Goal: Information Seeking & Learning: Stay updated

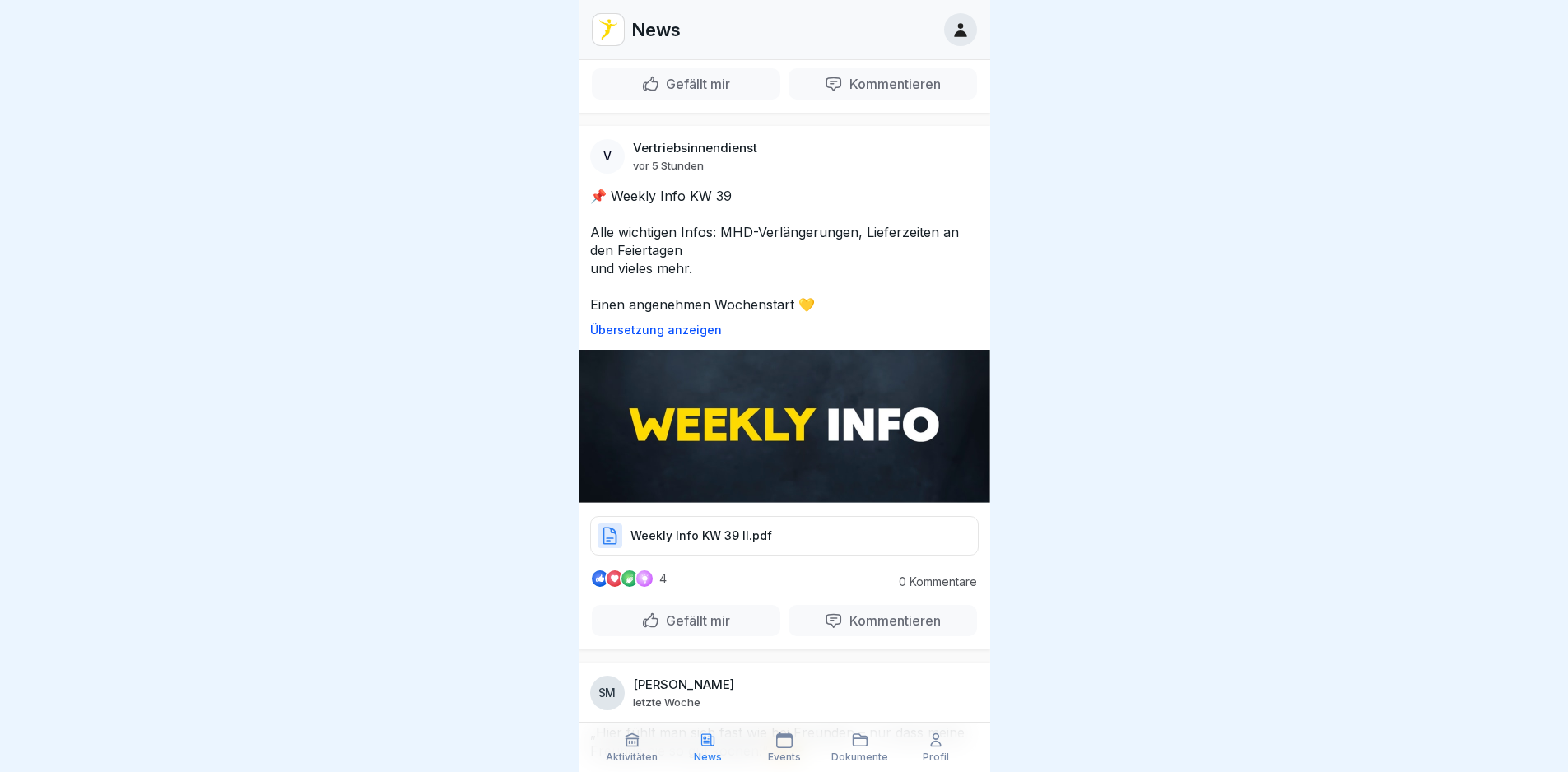
scroll to position [493, 0]
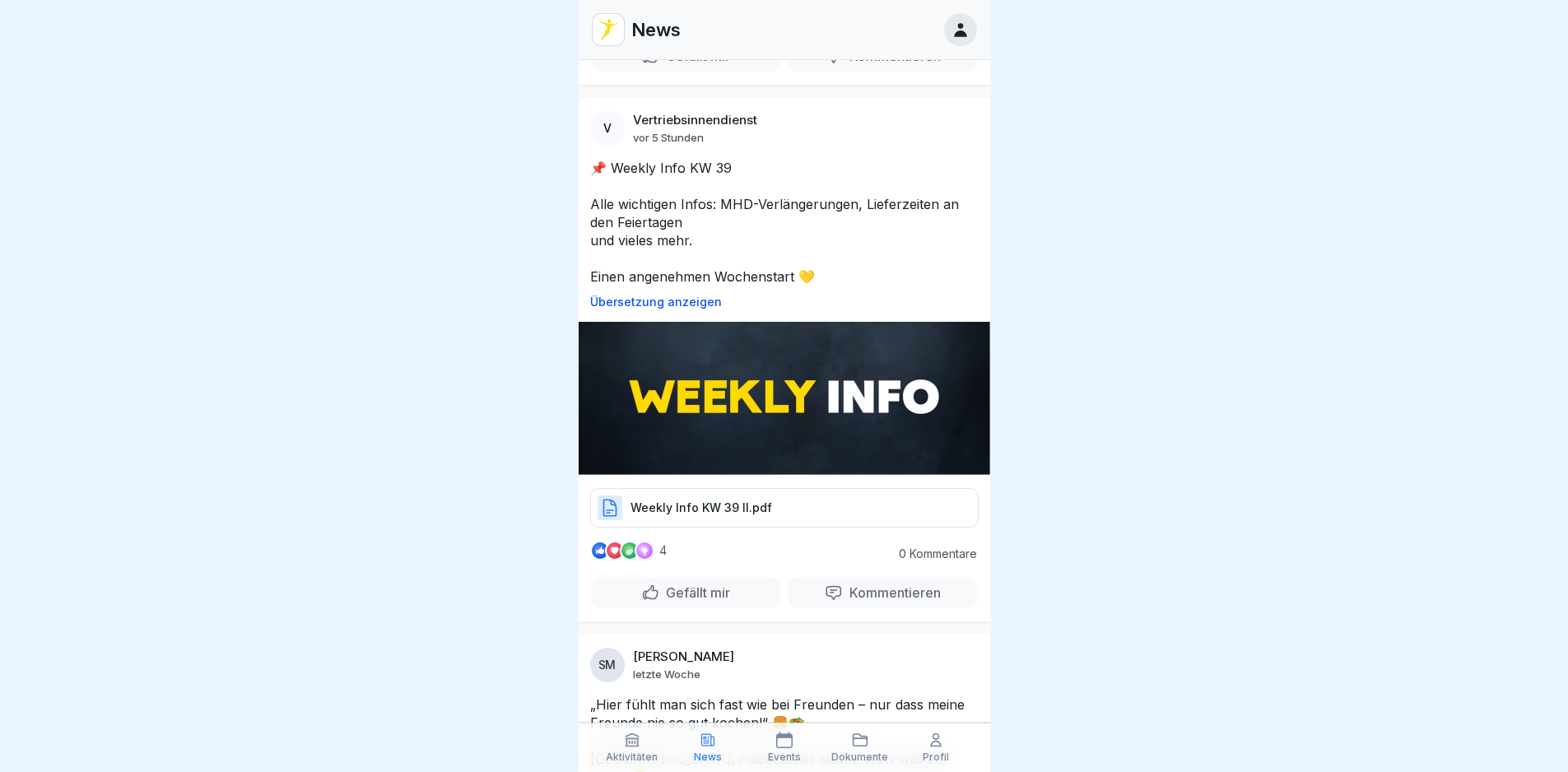
click at [605, 499] on icon at bounding box center [610, 508] width 20 height 20
click at [673, 500] on p "Weekly Info KW 39 II.pdf" at bounding box center [700, 508] width 141 height 16
click at [670, 500] on p "Weekly Info KW 39 II.pdf" at bounding box center [700, 508] width 141 height 16
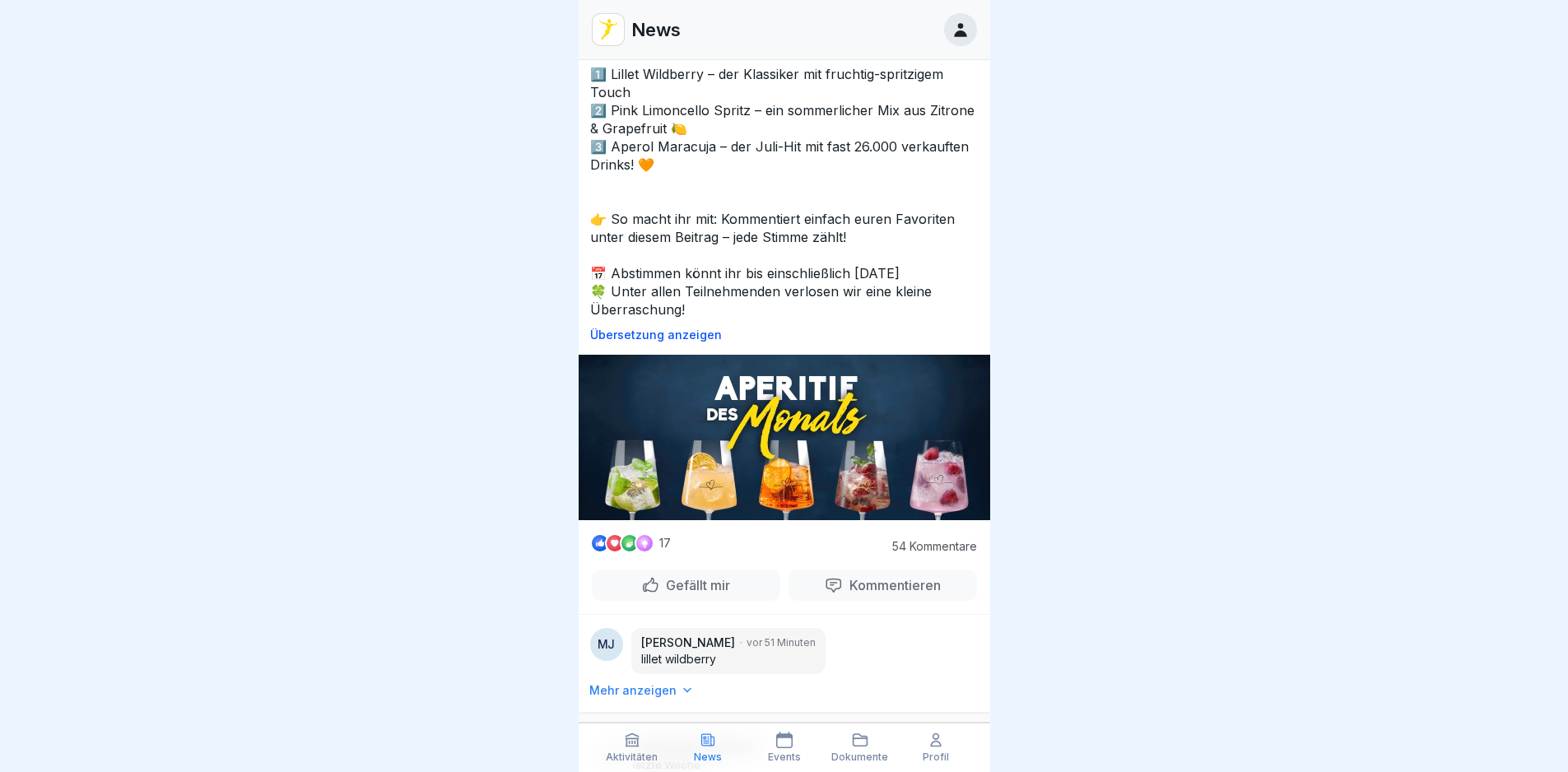
scroll to position [1727, 0]
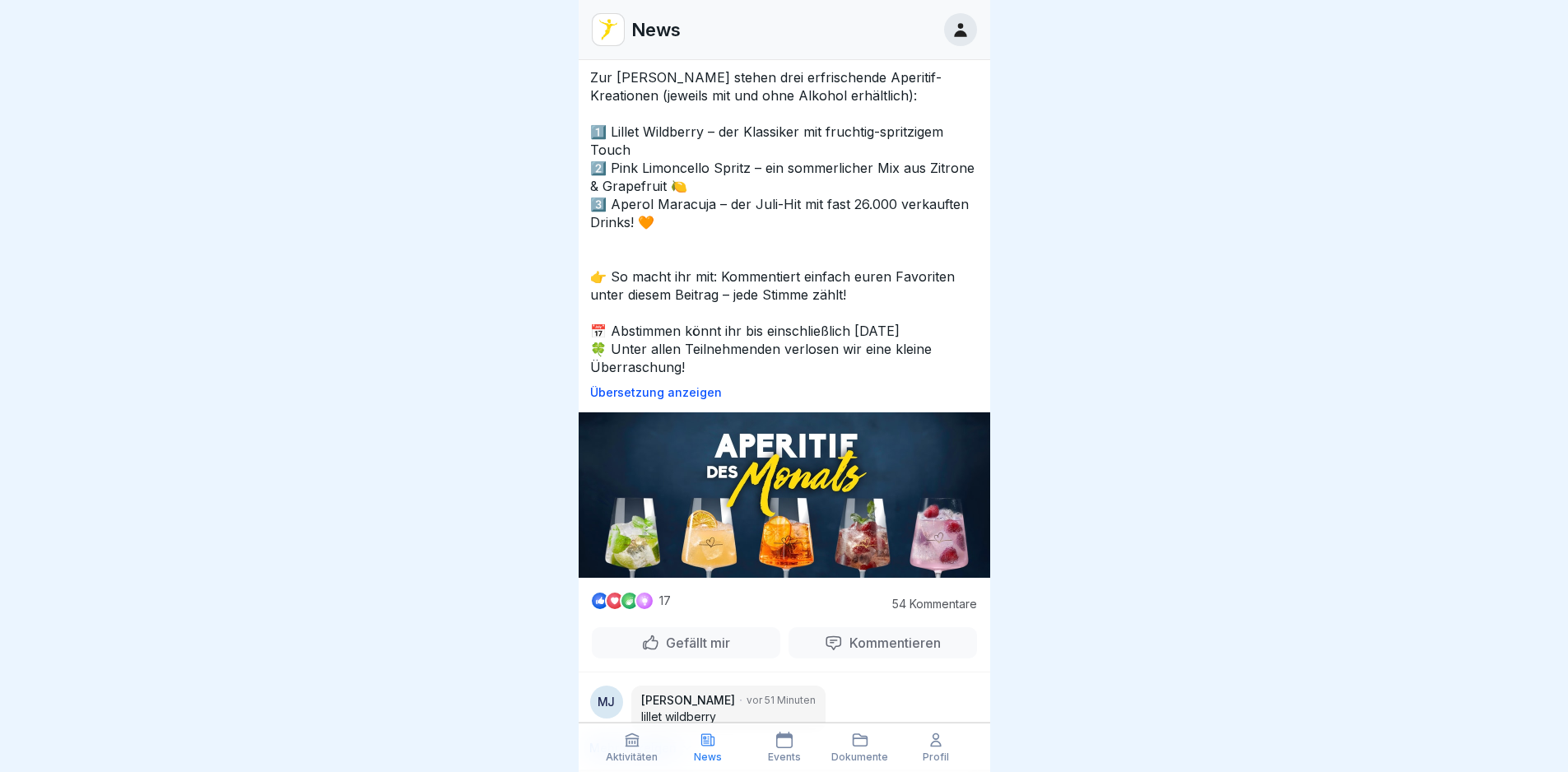
click at [899, 634] on p "Kommentieren" at bounding box center [891, 643] width 98 height 16
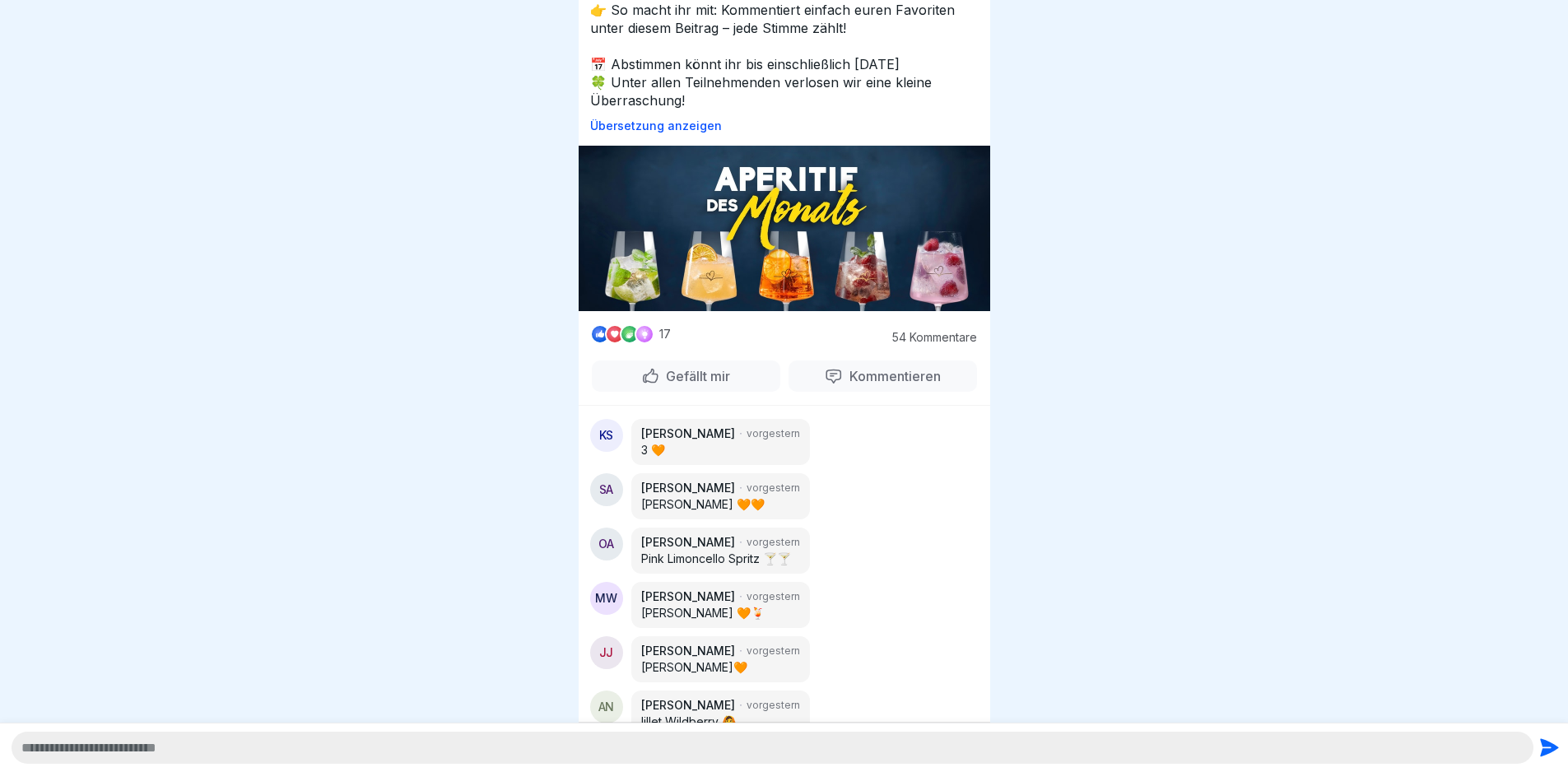
scroll to position [436, 0]
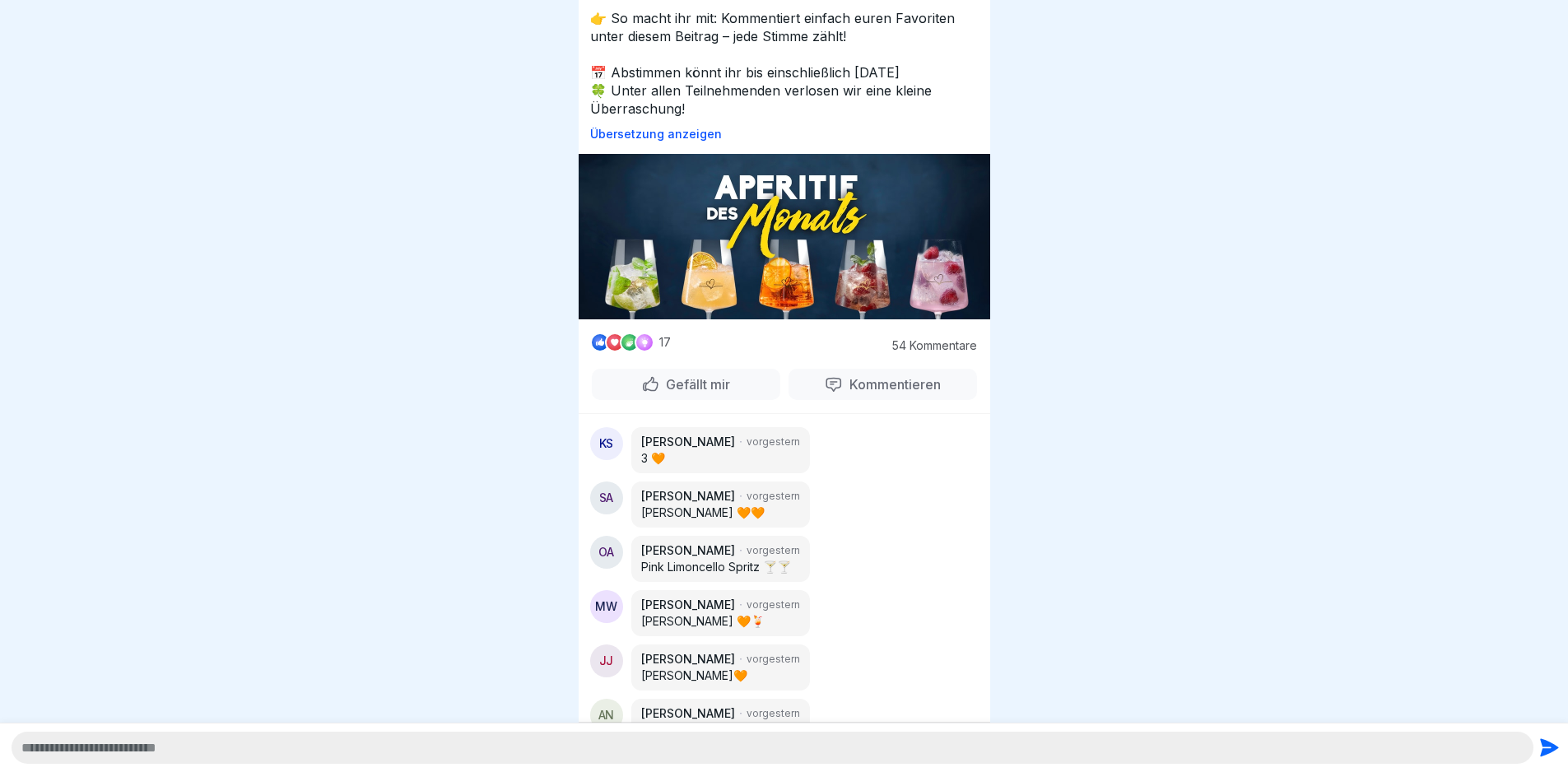
click at [883, 376] on p "Kommentieren" at bounding box center [891, 384] width 98 height 16
click at [844, 376] on p "Kommentieren" at bounding box center [891, 384] width 98 height 16
click at [872, 376] on p "Kommentieren" at bounding box center [891, 384] width 98 height 16
click at [882, 376] on p "Kommentieren" at bounding box center [891, 384] width 98 height 16
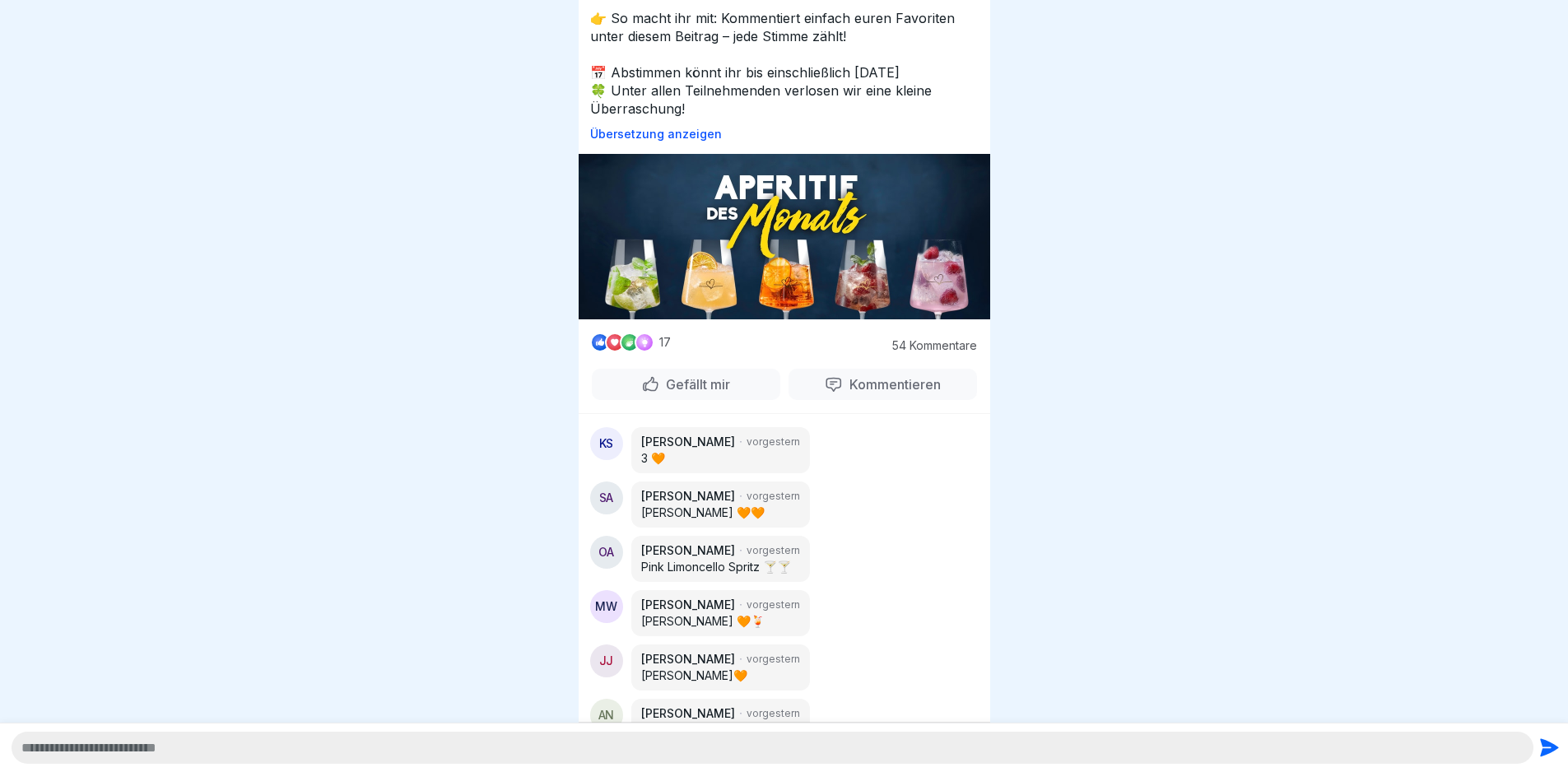
click at [882, 376] on p "Kommentieren" at bounding box center [891, 384] width 98 height 16
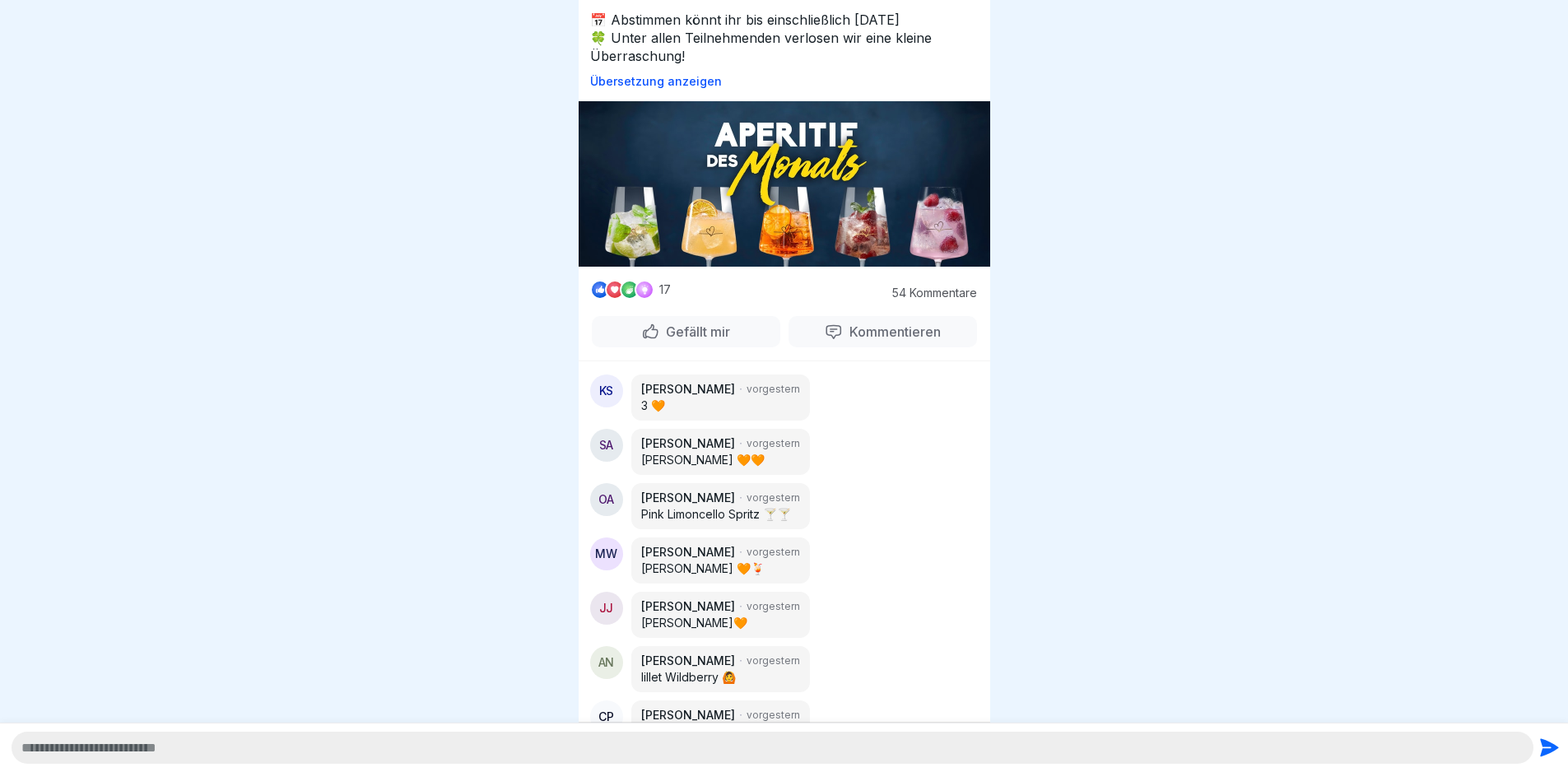
scroll to position [493, 0]
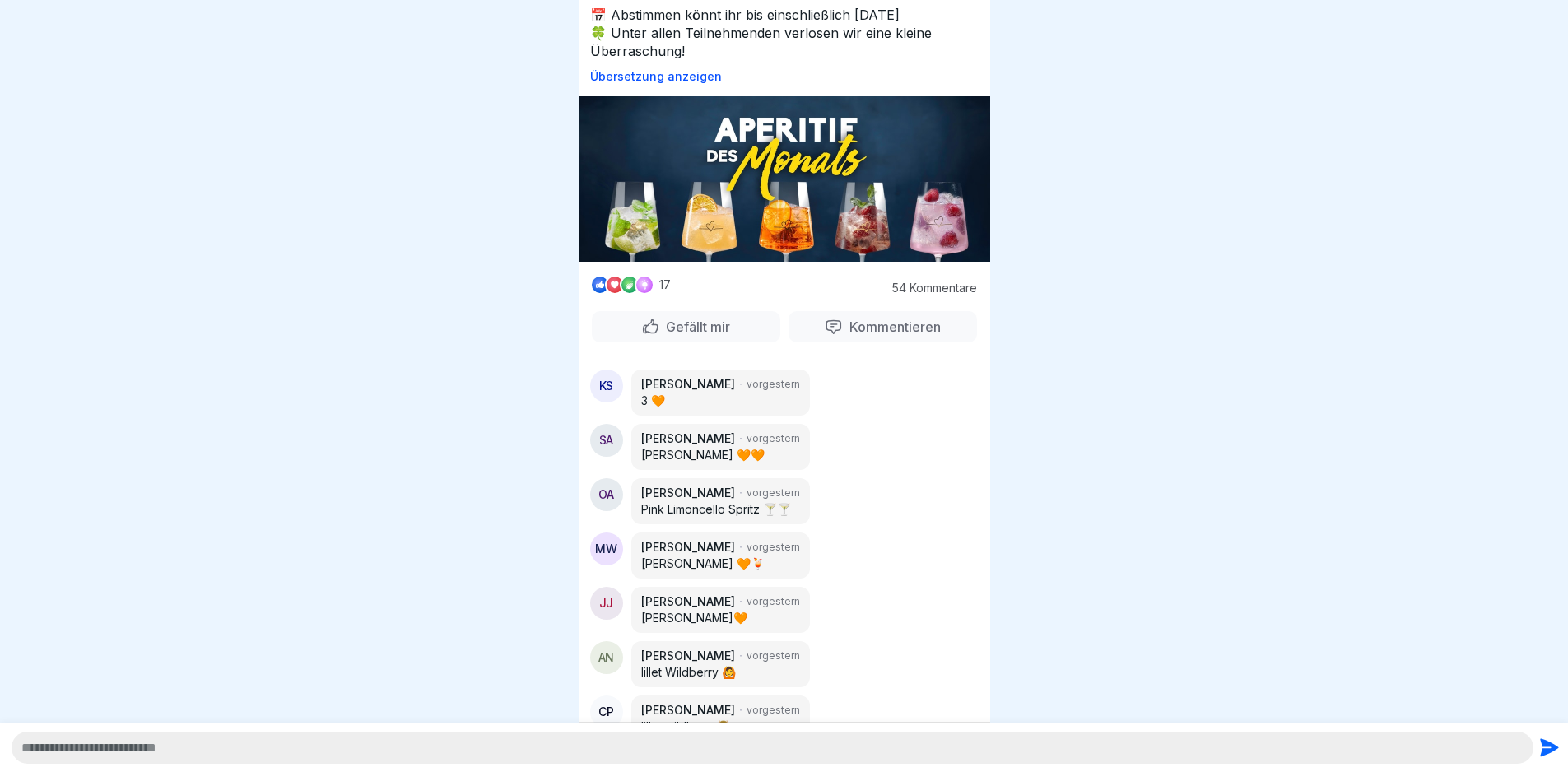
click at [851, 318] on p "Kommentieren" at bounding box center [891, 326] width 98 height 16
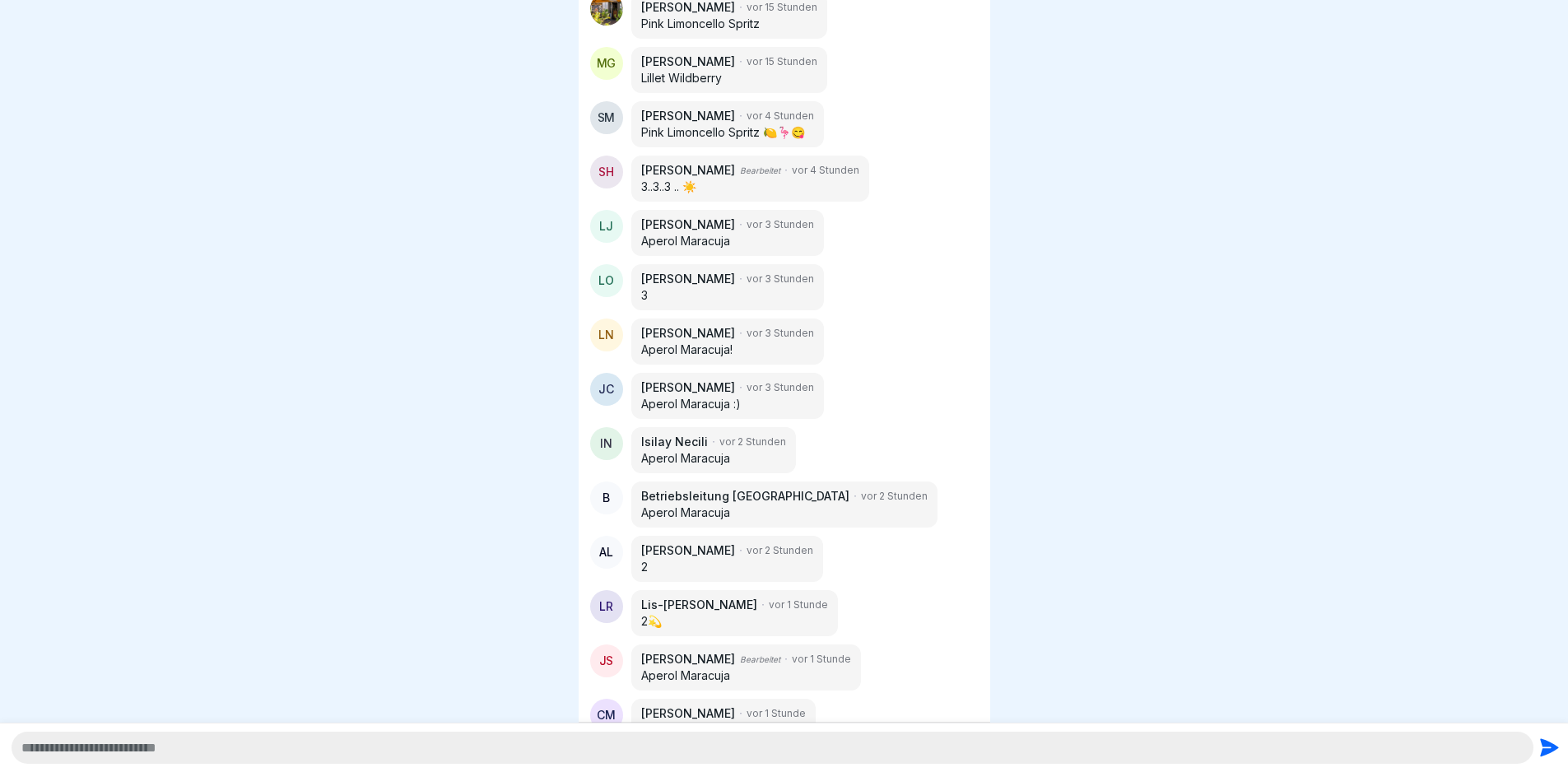
scroll to position [3068, 0]
